Goal: Information Seeking & Learning: Learn about a topic

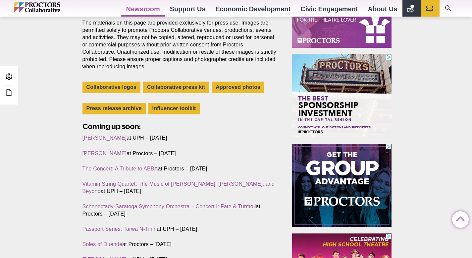
scroll to position [159, 0]
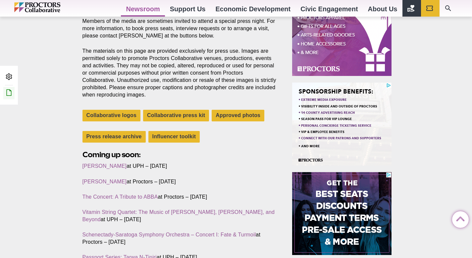
click at [12, 93] on icon at bounding box center [9, 92] width 8 height 8
